Goal: Information Seeking & Learning: Learn about a topic

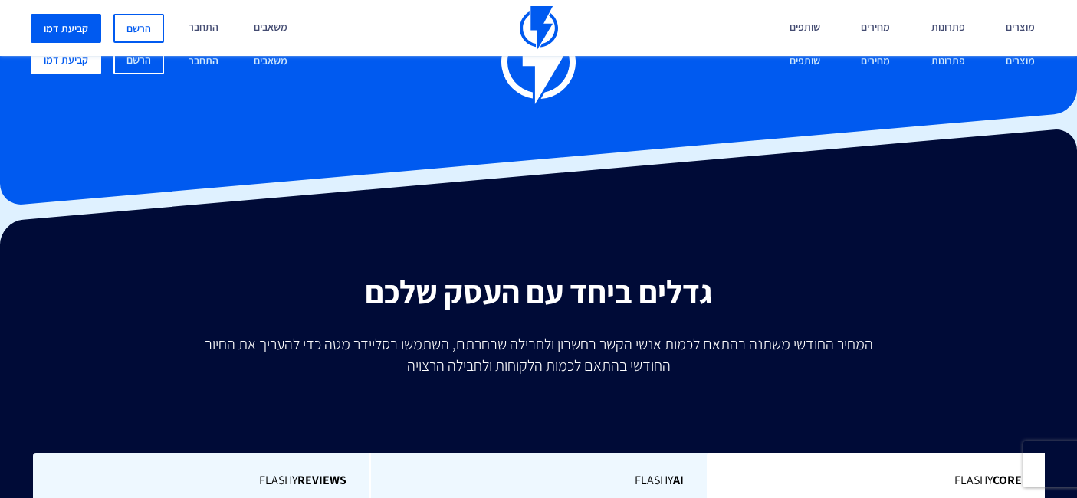
type input "250,000"
type input "100000"
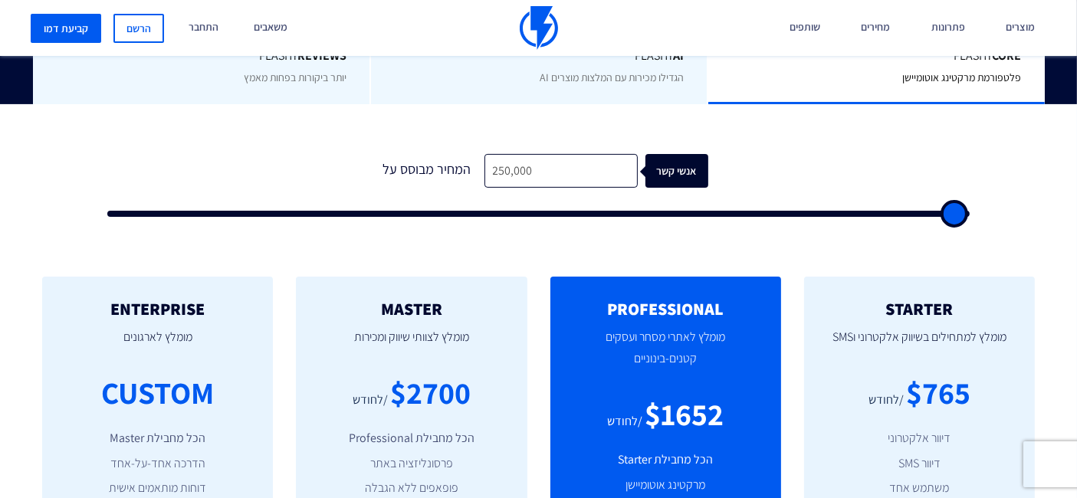
type input "25,000"
type input "25000"
type input "2,500"
type input "2500"
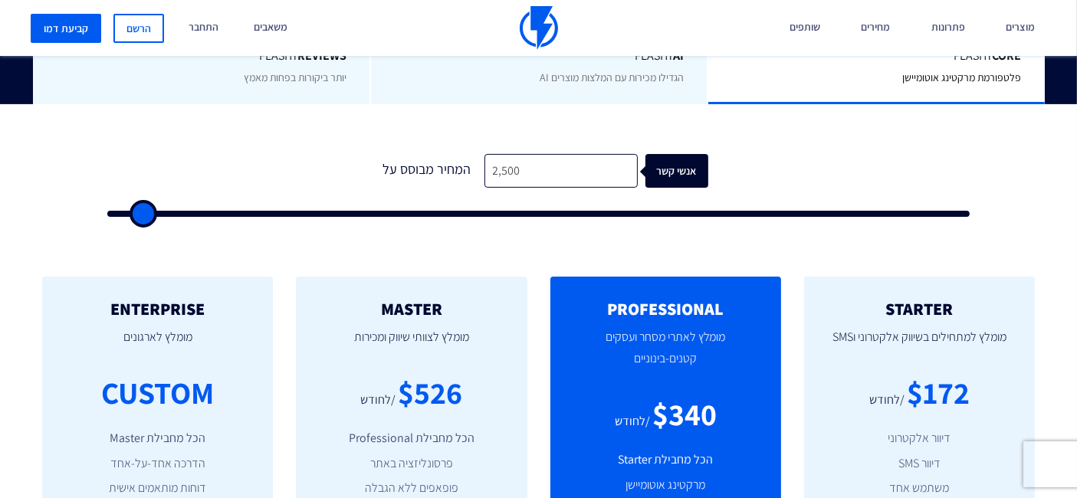
type input "250"
type input "500"
type input "25"
type input "500"
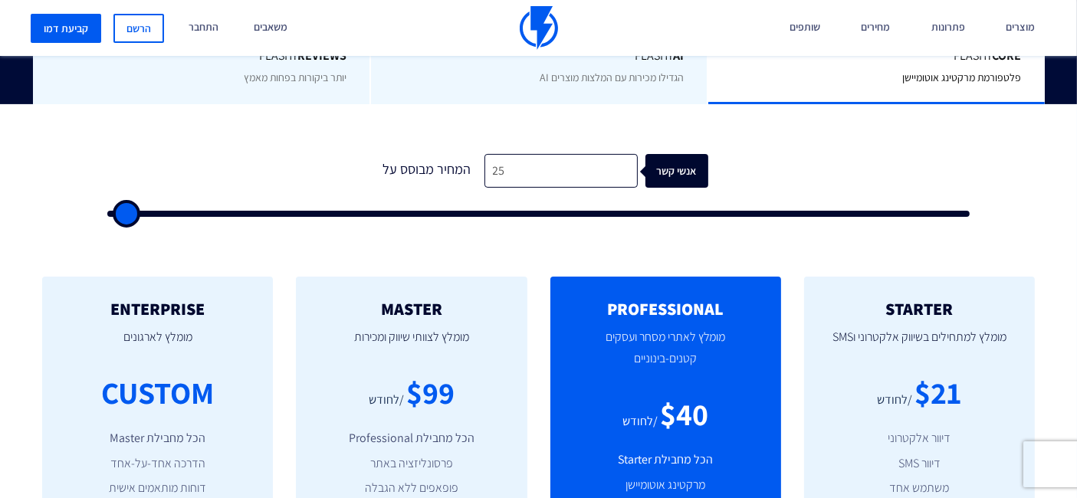
type input "2"
type input "500"
type input "2"
type input "500"
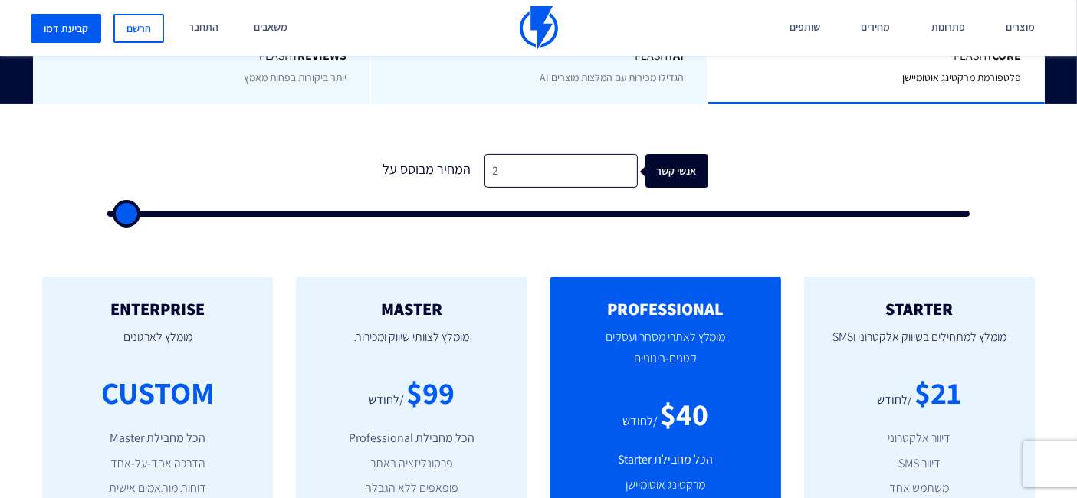
type input "20"
type input "500"
type input "200"
type input "500"
type input "2,000"
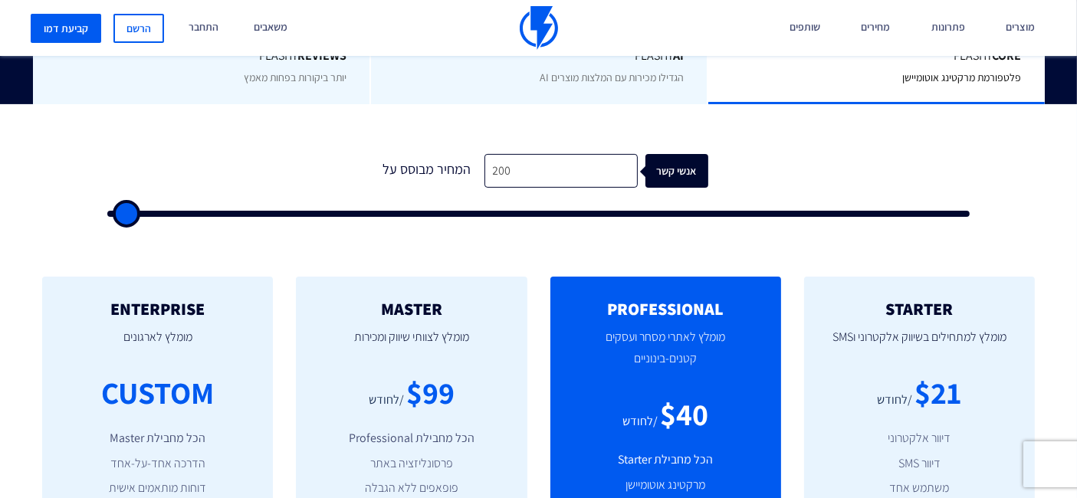
type input "2000"
type input "20,000"
type input "20000"
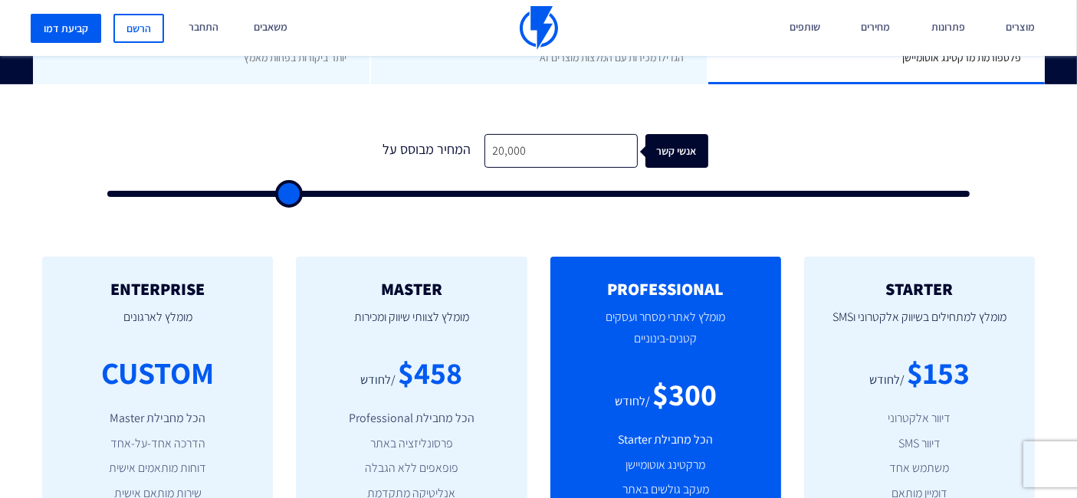
scroll to position [439, 0]
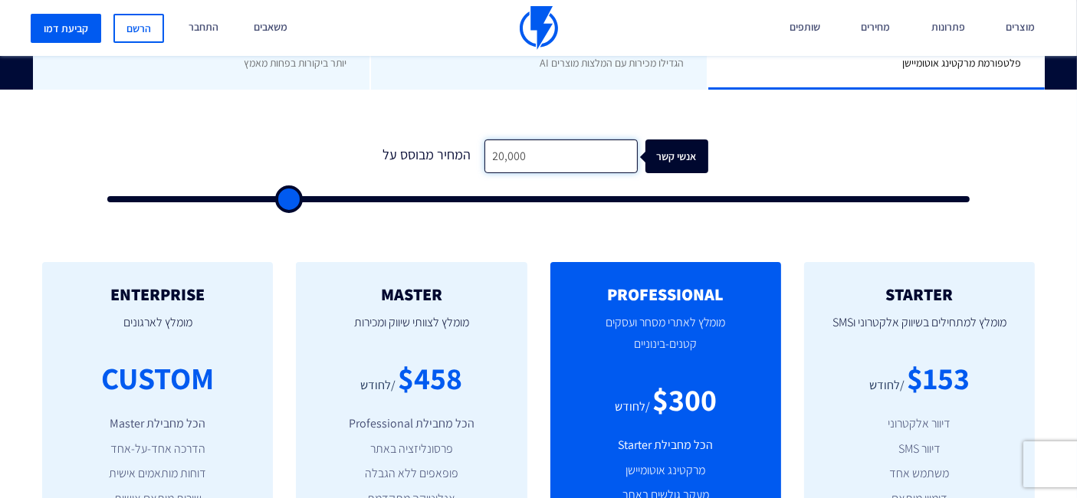
type input "2,000"
type input "2000"
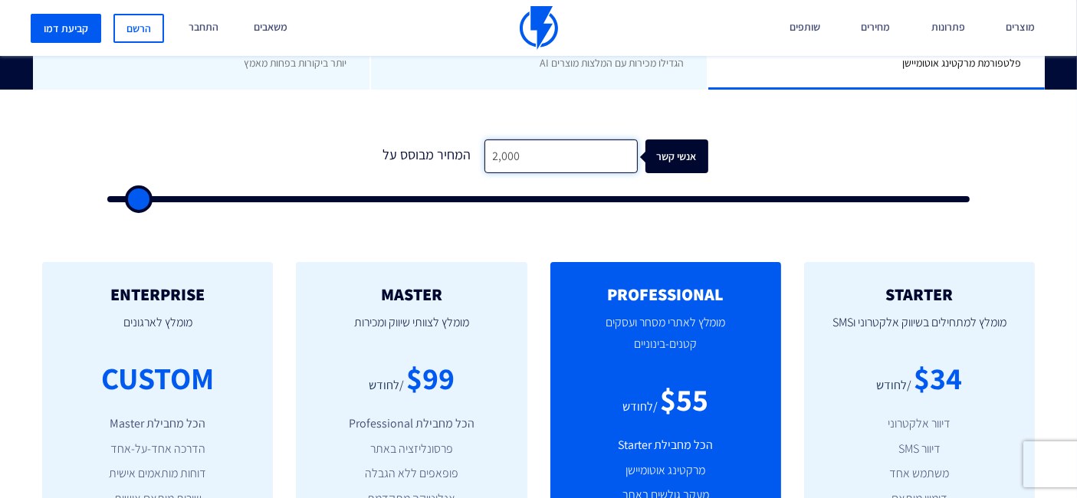
type input "2,000"
